Goal: Check status: Check status

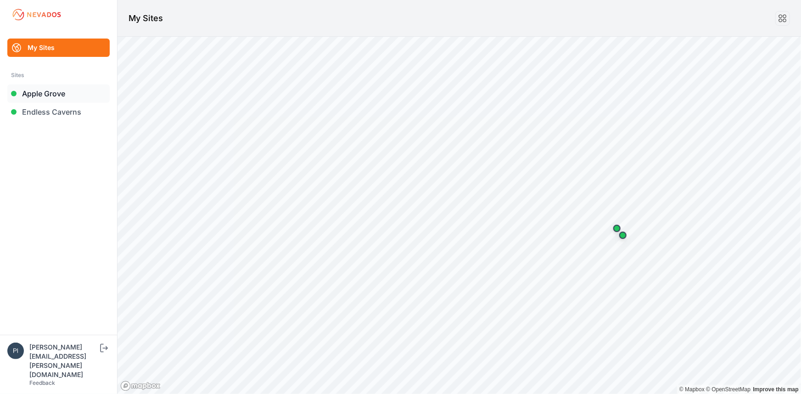
click at [44, 92] on link "Apple Grove" at bounding box center [58, 93] width 102 height 18
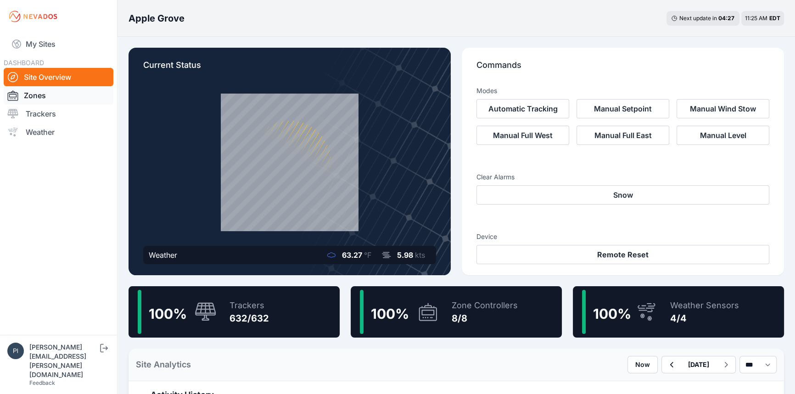
click at [49, 101] on link "Zones" at bounding box center [59, 95] width 110 height 18
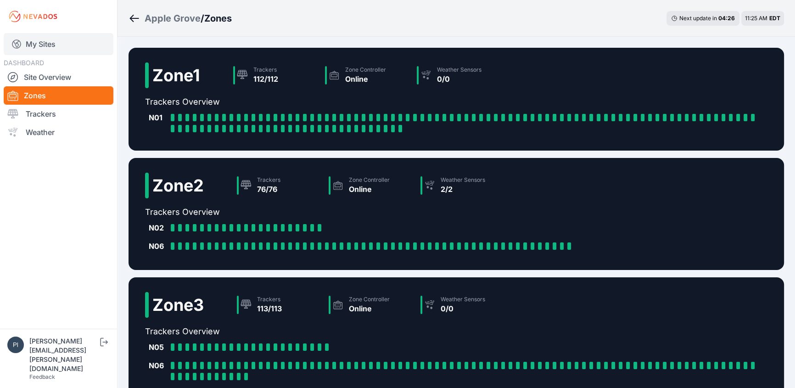
click at [41, 36] on link "My Sites" at bounding box center [59, 44] width 110 height 22
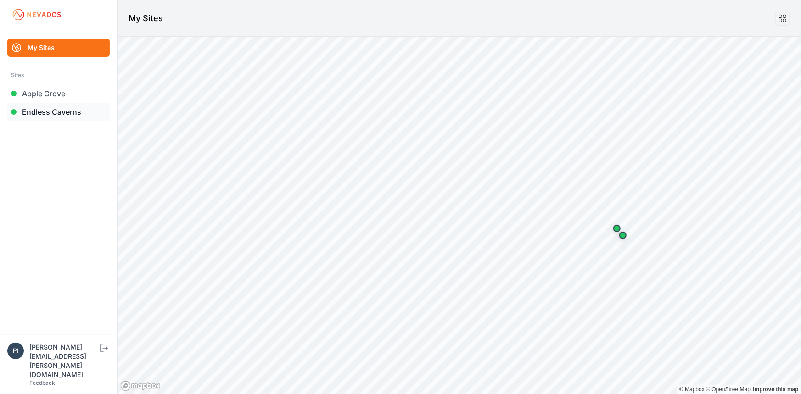
click at [51, 119] on link "Endless Caverns" at bounding box center [58, 112] width 102 height 18
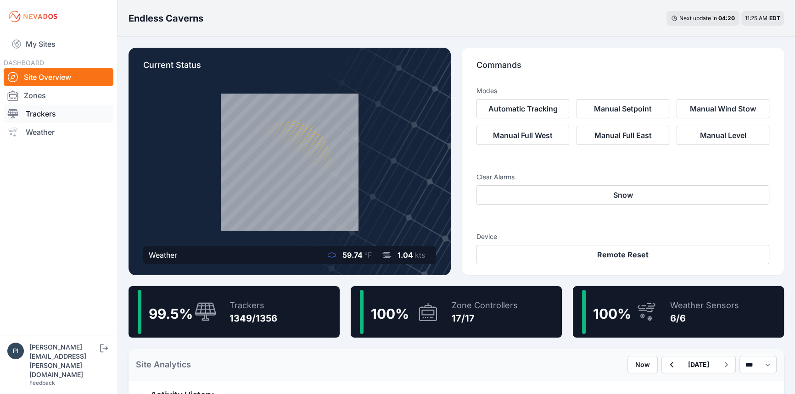
click at [44, 109] on link "Trackers" at bounding box center [59, 114] width 110 height 18
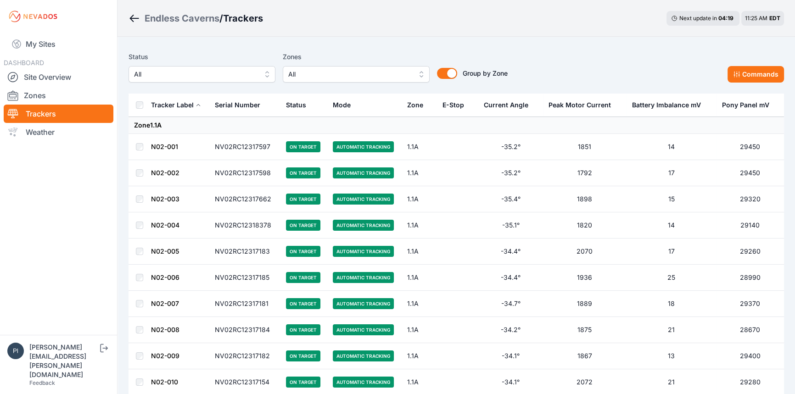
click at [252, 74] on span "All" at bounding box center [195, 74] width 123 height 11
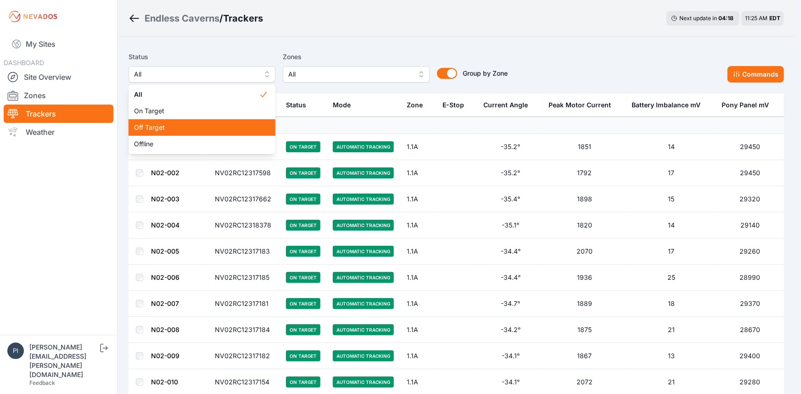
click at [186, 125] on span "Off Target" at bounding box center [196, 127] width 125 height 9
